Goal: Task Accomplishment & Management: Complete application form

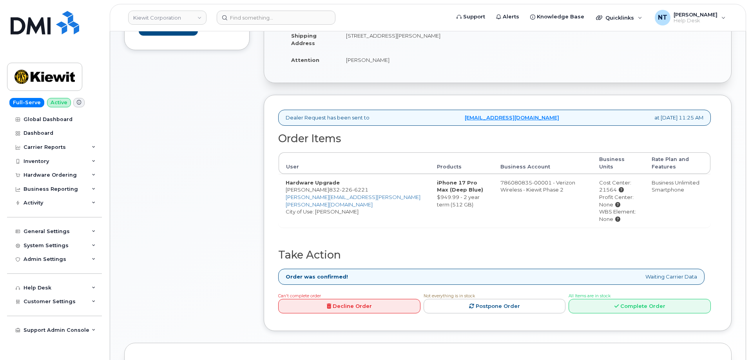
scroll to position [236, 0]
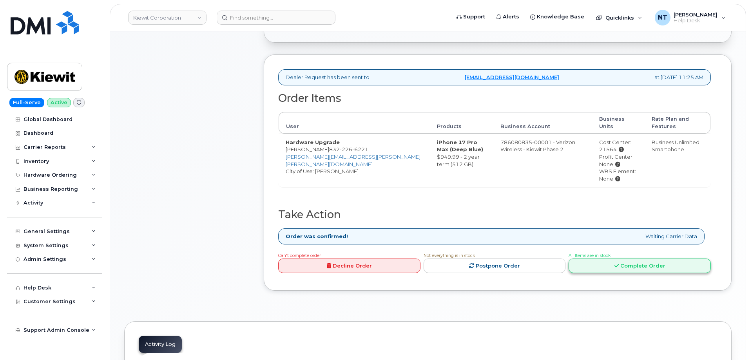
click at [638, 261] on link "Complete Order" at bounding box center [640, 266] width 142 height 15
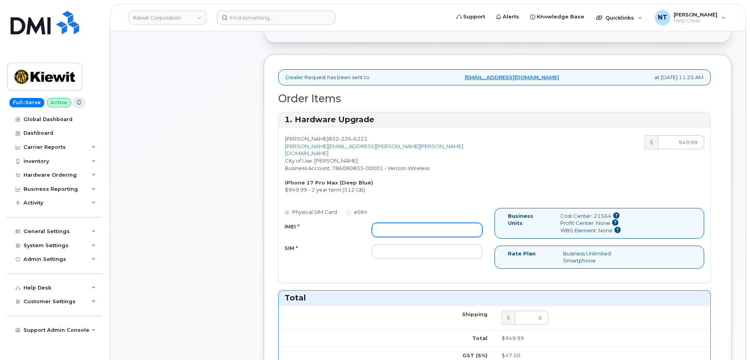
click at [397, 223] on input "IMEI *" at bounding box center [427, 230] width 111 height 14
paste input "357431263044774"
type input "357431263044774"
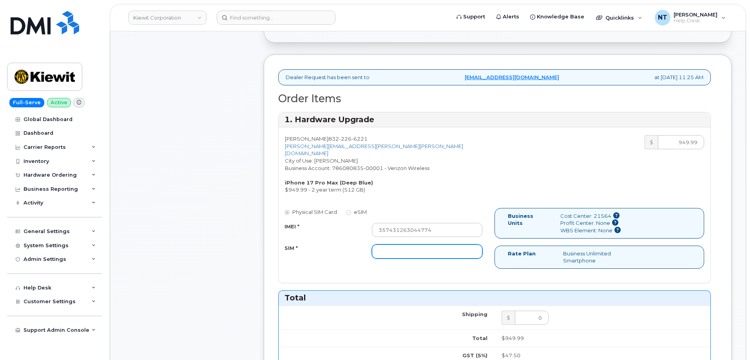
click at [443, 251] on input "SIM *" at bounding box center [427, 252] width 111 height 14
paste input "89049032020008885600230713145296"
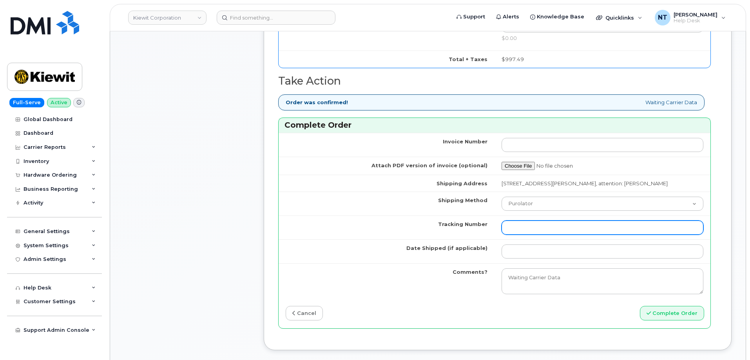
scroll to position [589, 0]
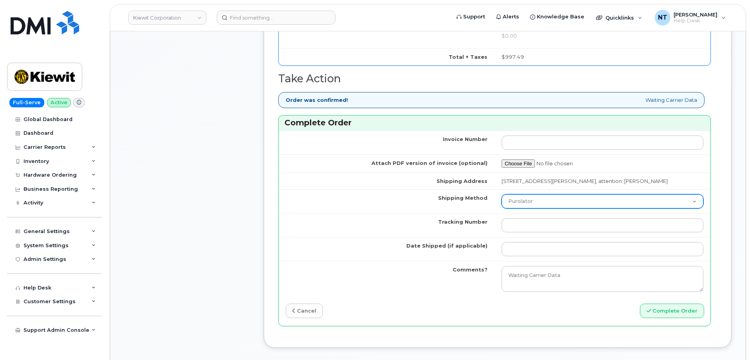
type input "89049032020008885600230713145296"
drag, startPoint x: 528, startPoint y: 210, endPoint x: 531, endPoint y: 215, distance: 5.4
click at [528, 208] on select "Purolator UPS FedEx Canada Post Courier Other Drop Off Pick Up" at bounding box center [603, 201] width 202 height 14
select select "FedEx"
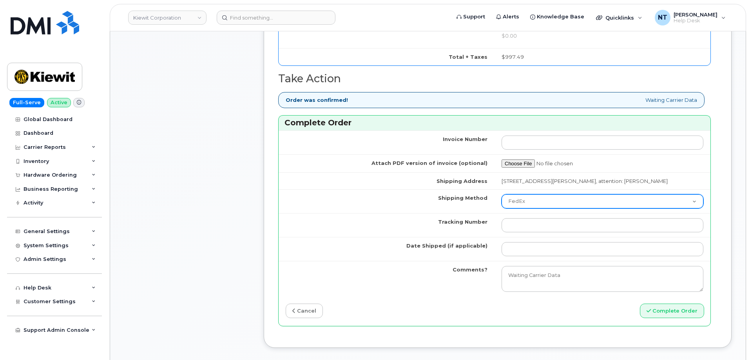
click at [502, 201] on select "Purolator UPS FedEx Canada Post Courier Other Drop Off Pick Up" at bounding box center [603, 201] width 202 height 14
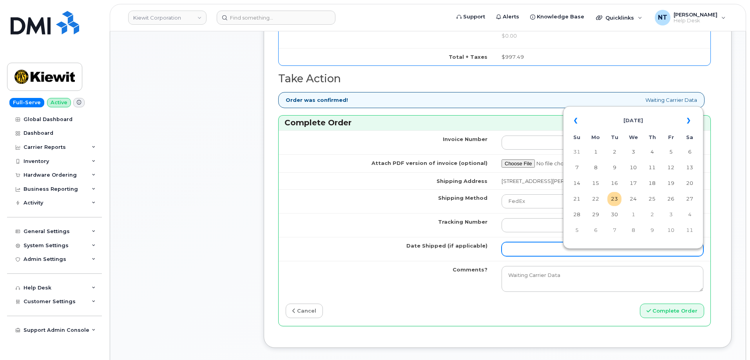
click at [531, 250] on input "Date Shipped (if applicable)" at bounding box center [603, 249] width 202 height 14
click at [617, 203] on td "23" at bounding box center [614, 199] width 14 height 14
type input "[DATE]"
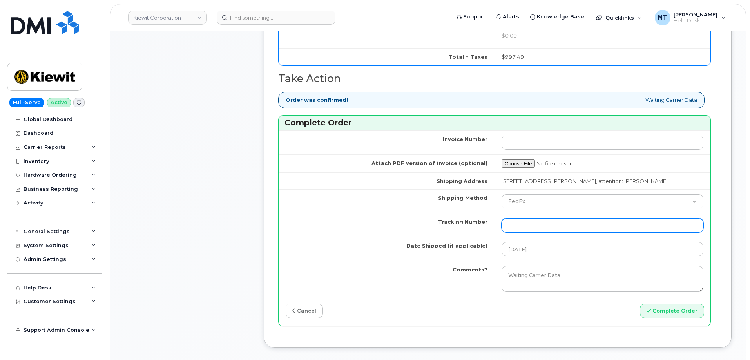
click at [529, 232] on input "Tracking Number" at bounding box center [603, 225] width 202 height 14
paste input "444401118745"
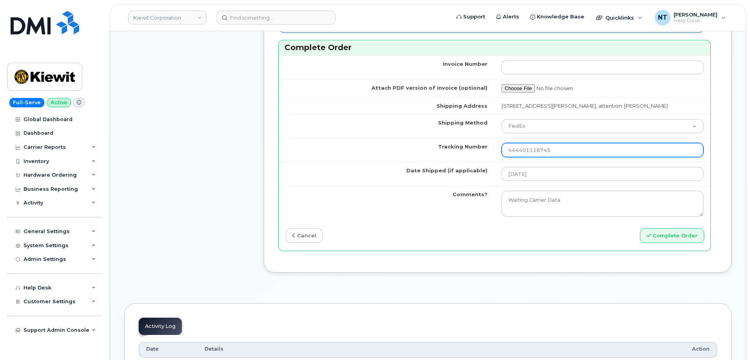
scroll to position [667, 0]
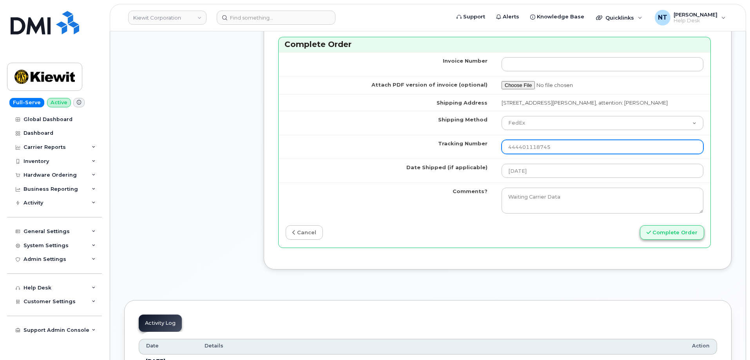
type input "444401118745"
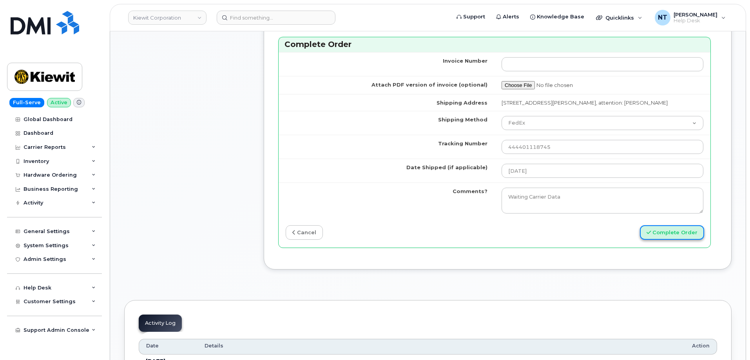
click at [666, 240] on button "Complete Order" at bounding box center [672, 232] width 64 height 15
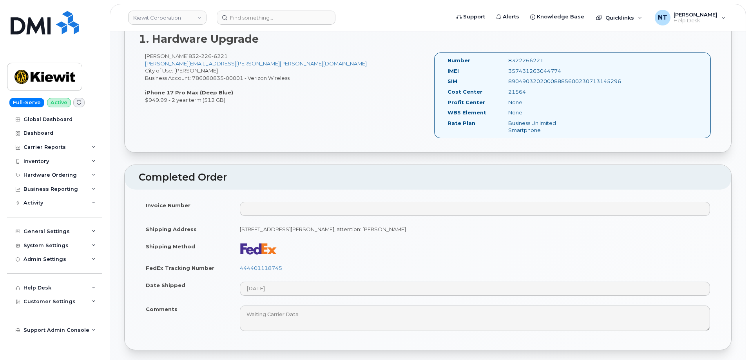
scroll to position [274, 0]
